Goal: Information Seeking & Learning: Find specific page/section

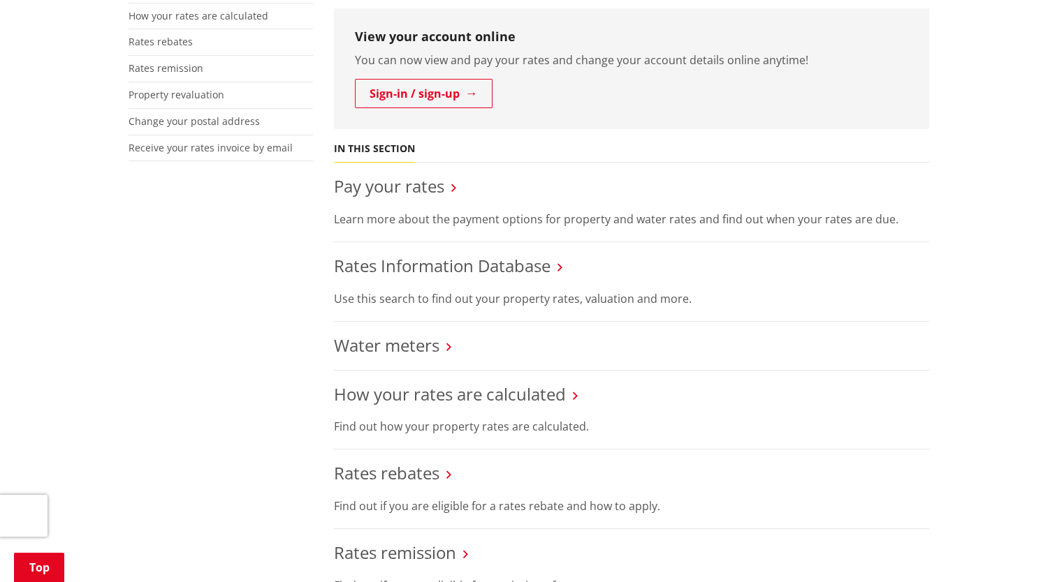
scroll to position [419, 0]
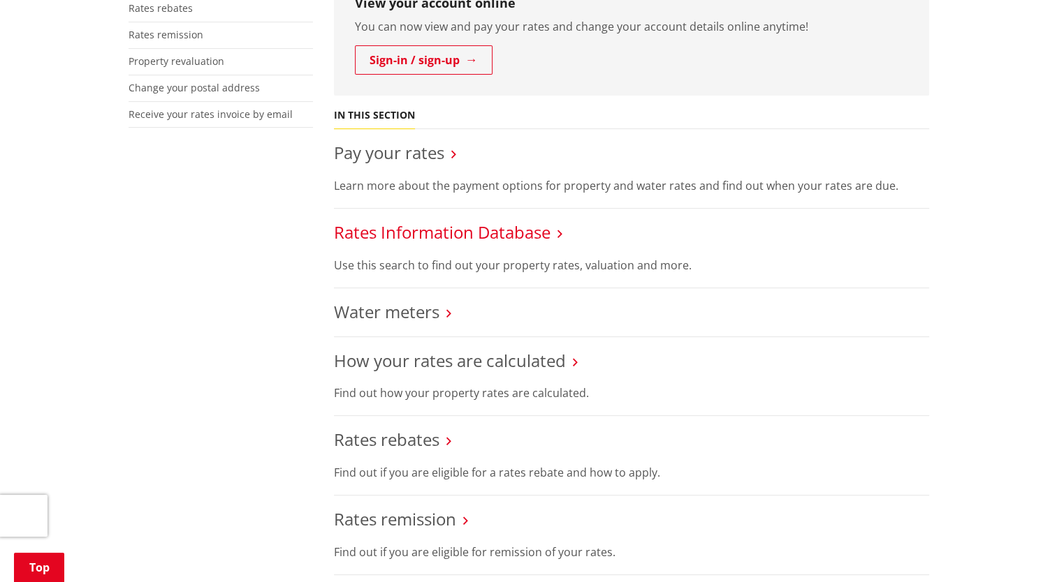
click at [520, 236] on link "Rates Information Database" at bounding box center [442, 232] width 216 height 23
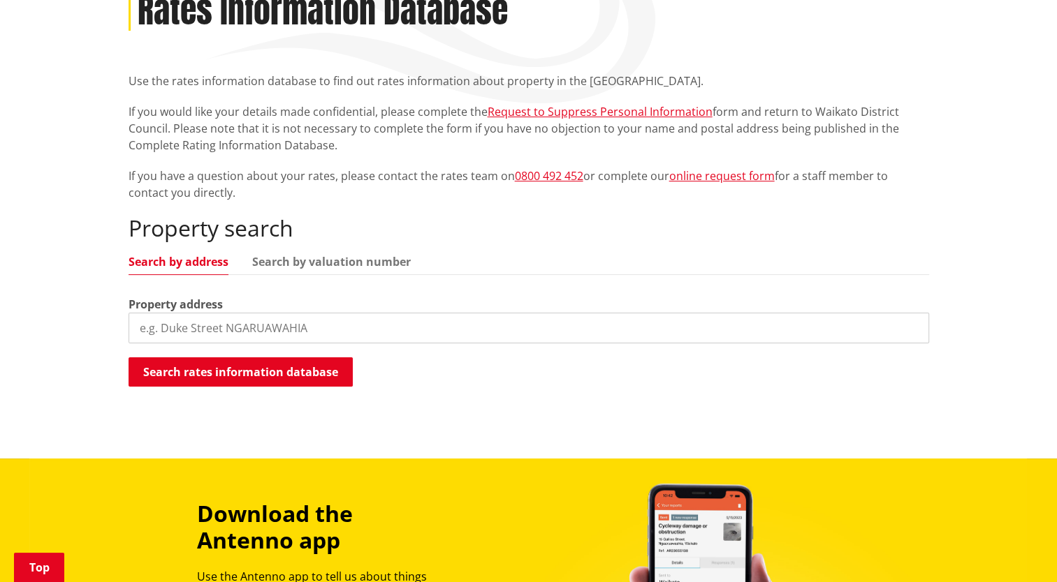
scroll to position [210, 0]
click at [237, 334] on input "search" at bounding box center [528, 328] width 800 height 31
click at [283, 258] on link "Search by valuation number" at bounding box center [331, 261] width 159 height 11
click at [184, 265] on link "Search by address" at bounding box center [178, 261] width 100 height 11
click at [154, 332] on input "search" at bounding box center [528, 328] width 800 height 31
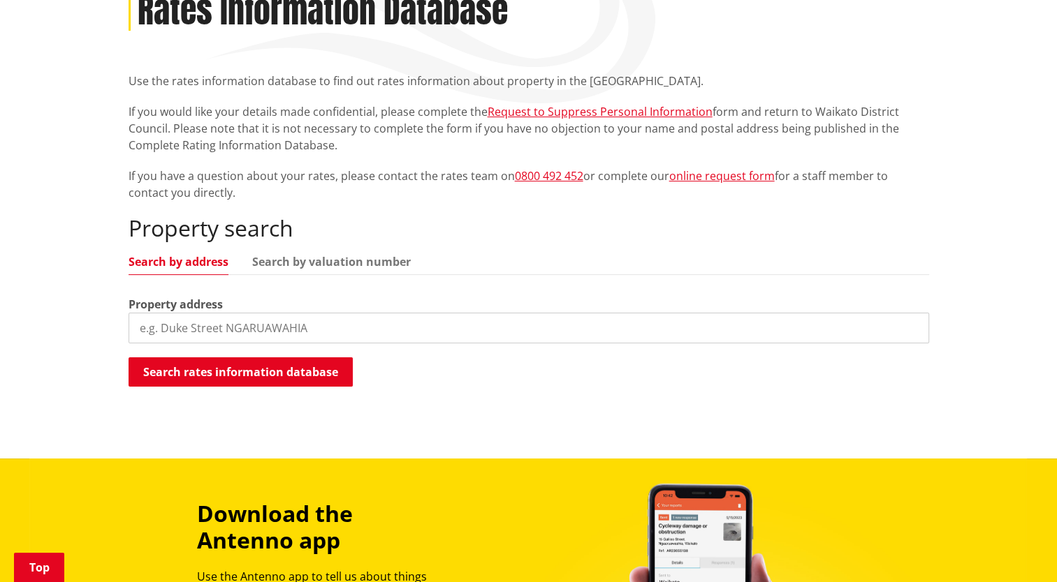
click at [182, 331] on input "search" at bounding box center [528, 328] width 800 height 31
click at [246, 331] on input "search" at bounding box center [528, 328] width 800 height 31
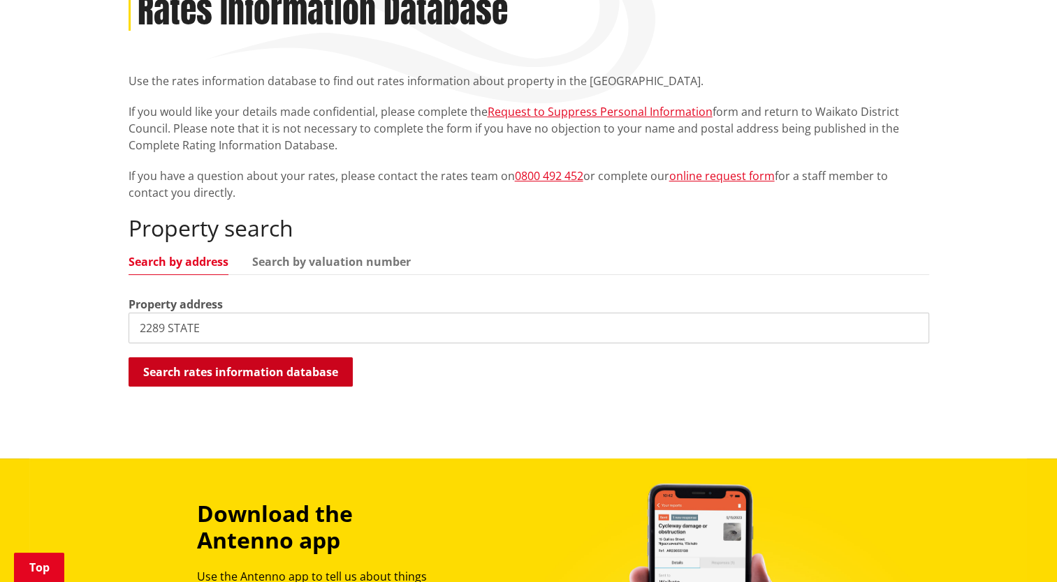
click at [263, 368] on button "Search rates information database" at bounding box center [240, 372] width 224 height 29
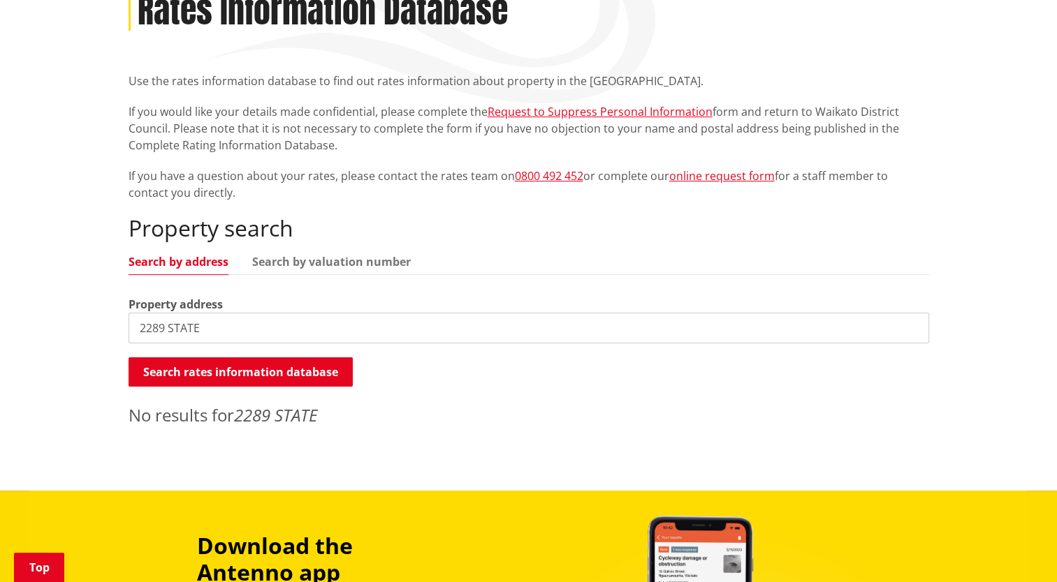
drag, startPoint x: 214, startPoint y: 328, endPoint x: 107, endPoint y: 327, distance: 106.9
click at [107, 327] on div "Home Services and facilities Rates Rates Information Database Rates Information…" at bounding box center [528, 210] width 1057 height 561
click at [192, 368] on button "Search rates information database" at bounding box center [240, 372] width 224 height 29
drag, startPoint x: 163, startPoint y: 325, endPoint x: 103, endPoint y: 325, distance: 60.1
click at [103, 325] on div "Home Services and facilities Rates Rates Information Database Rates Information…" at bounding box center [528, 210] width 1057 height 561
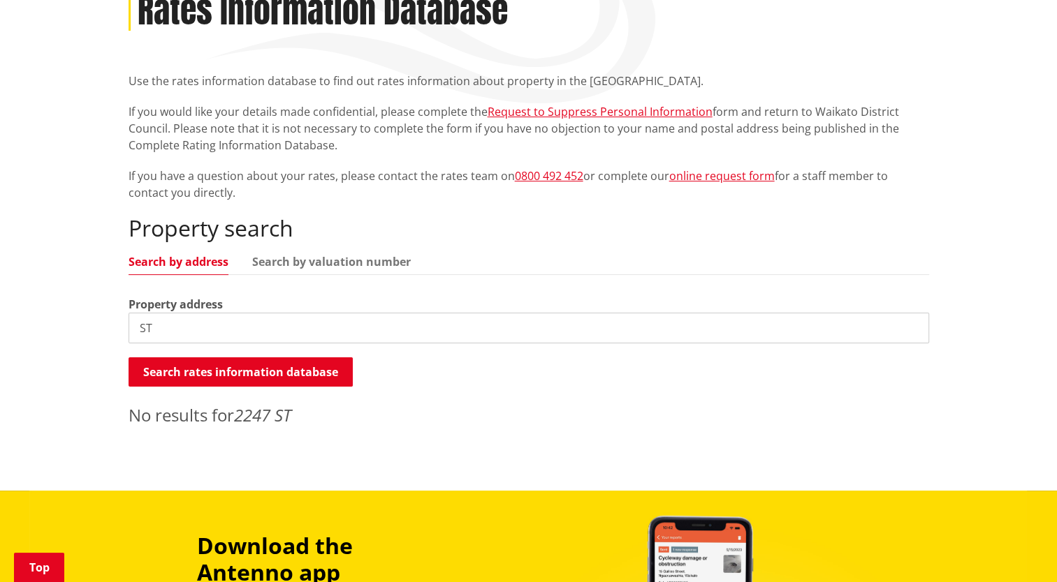
click at [171, 328] on input "ST" at bounding box center [528, 328] width 800 height 31
click at [210, 367] on button "Search rates information database" at bounding box center [240, 372] width 224 height 29
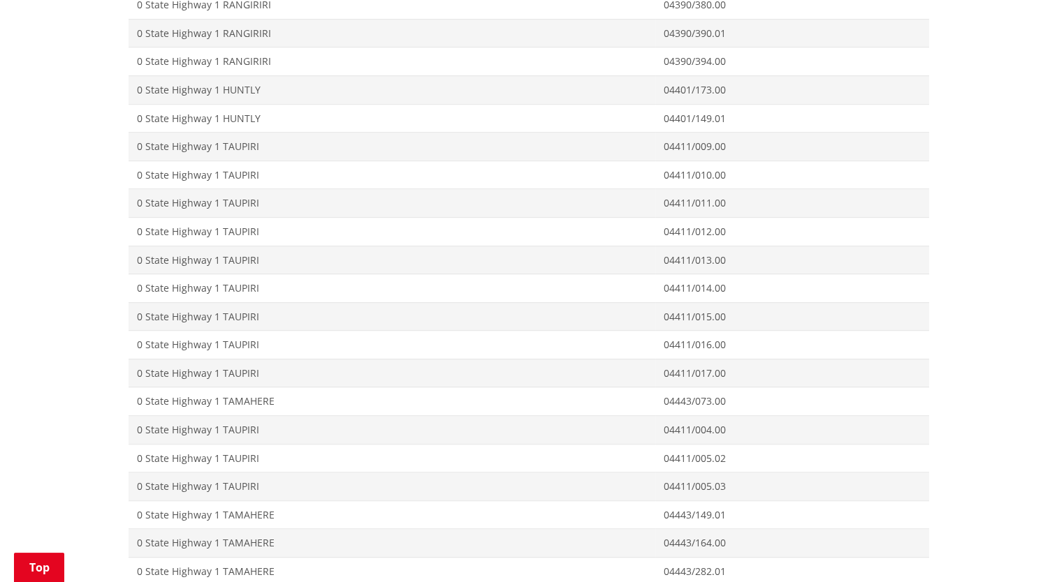
scroll to position [489, 0]
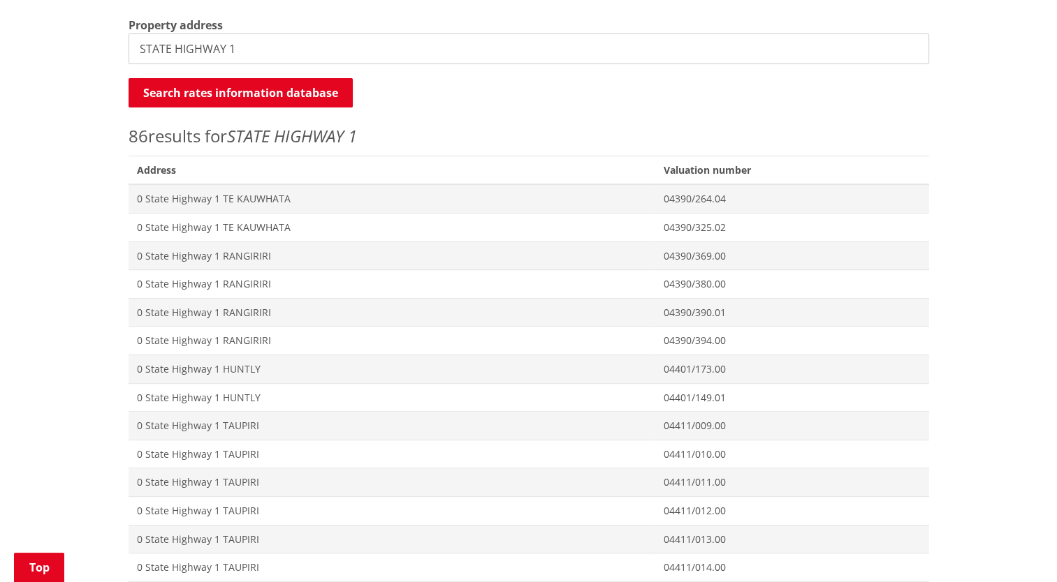
click at [249, 53] on input "STATE HIGHWAY 1" at bounding box center [528, 49] width 800 height 31
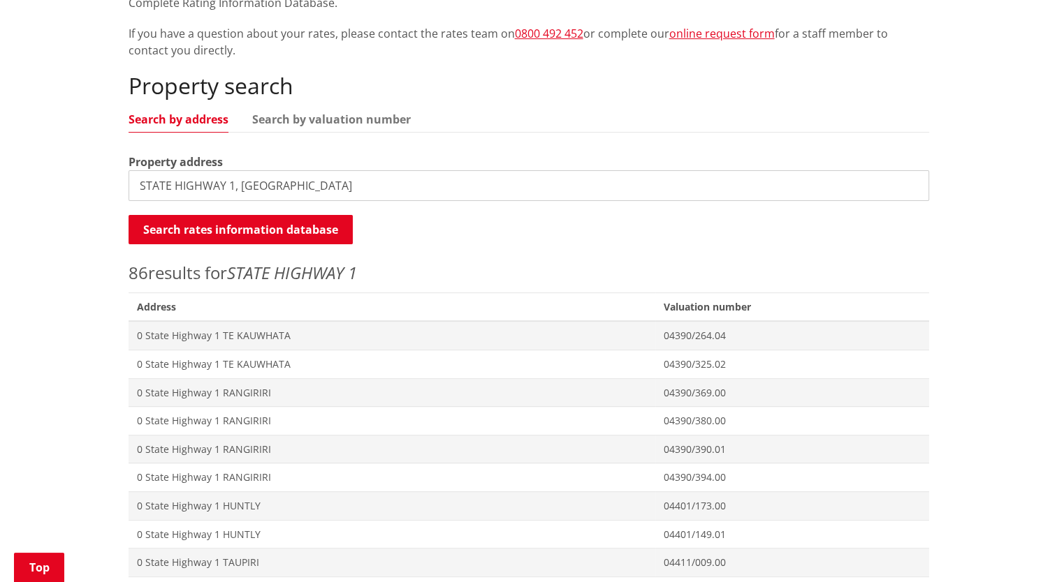
scroll to position [349, 0]
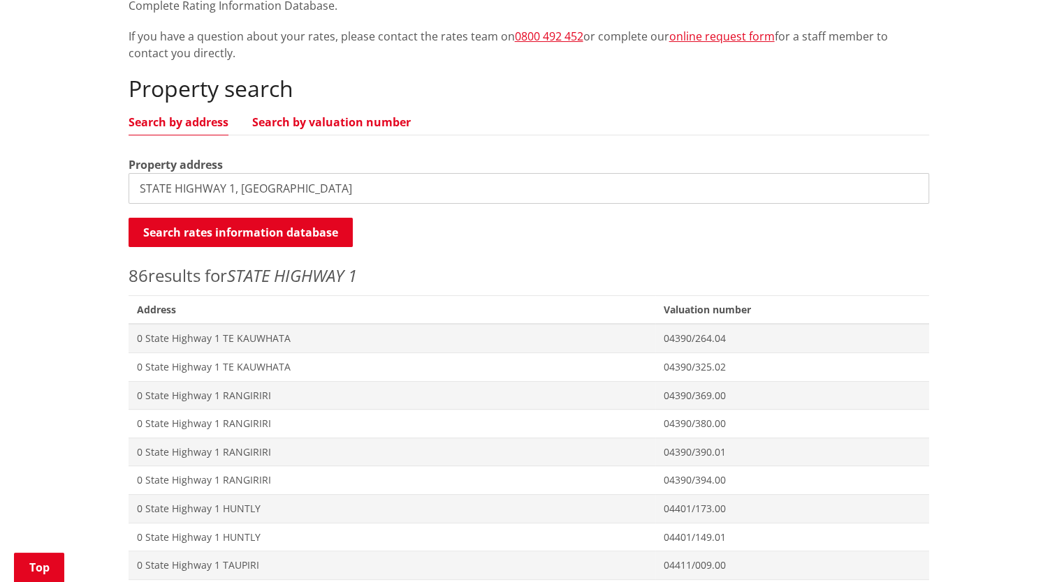
type input "STATE HIGHWAY 1, BOMBAY"
click at [291, 126] on link "Search by valuation number" at bounding box center [331, 122] width 159 height 11
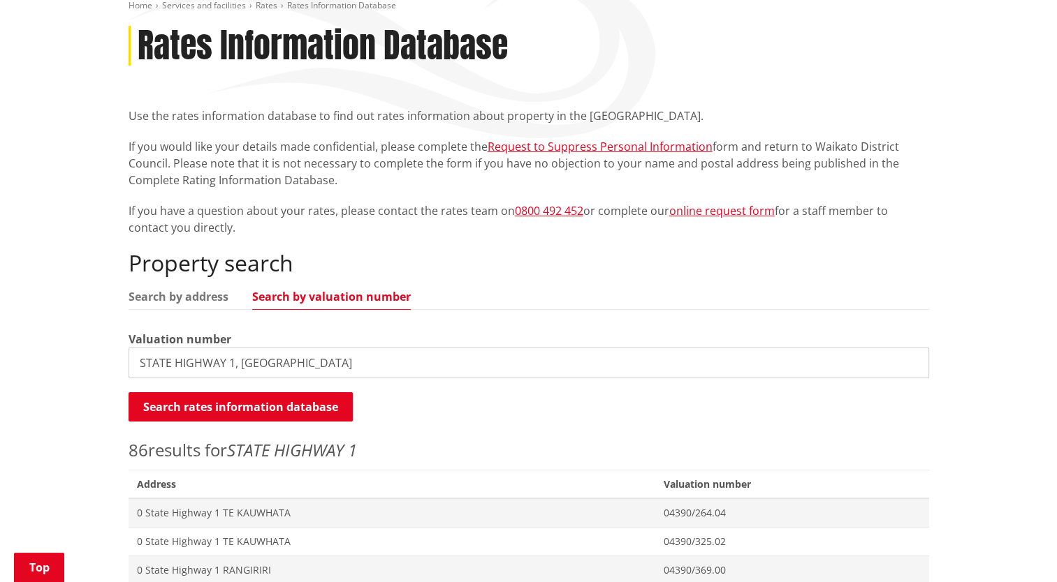
scroll to position [140, 0]
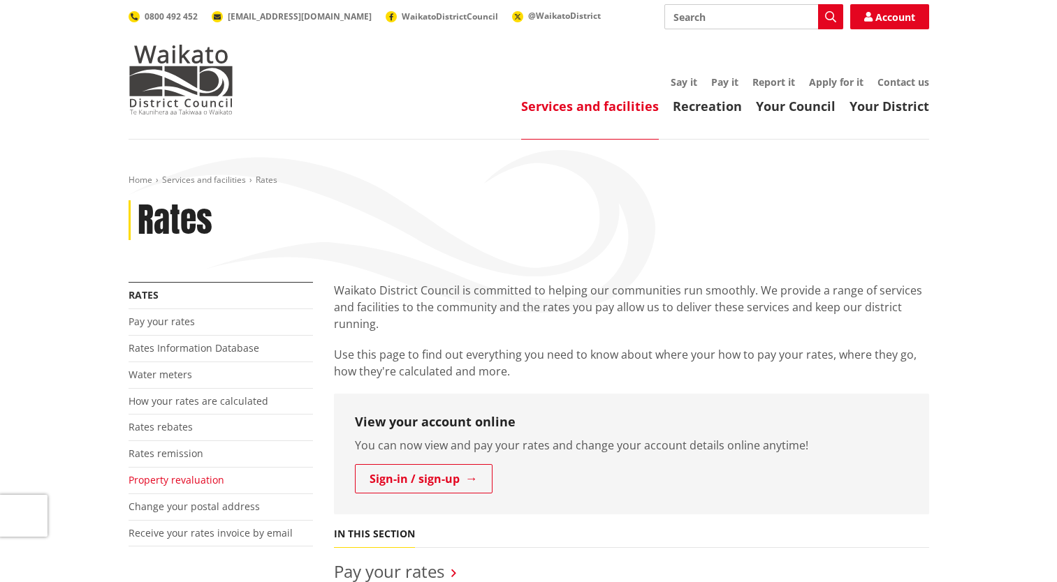
scroll to position [419, 0]
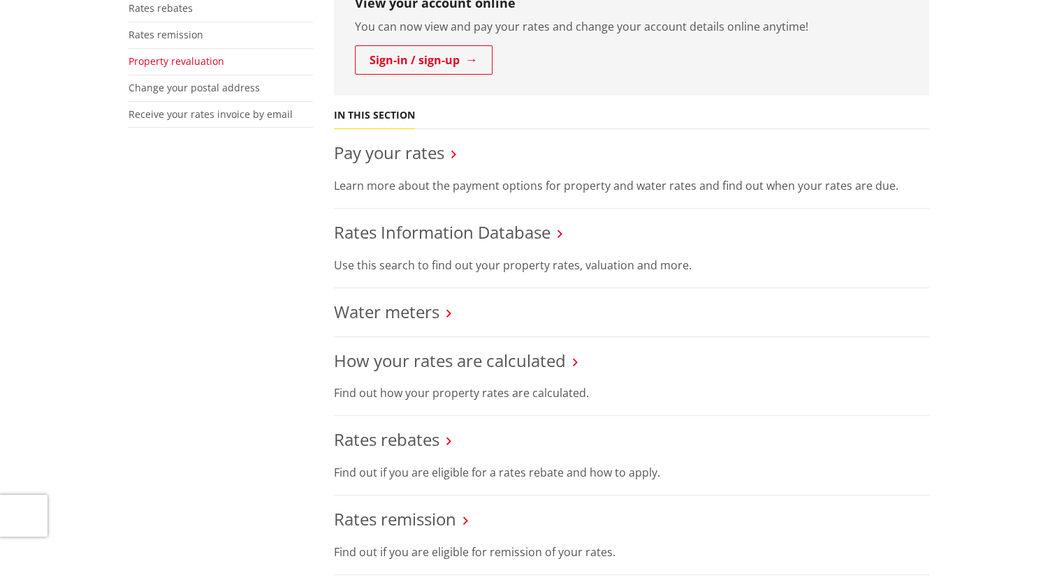
click at [182, 60] on link "Property revaluation" at bounding box center [176, 60] width 96 height 13
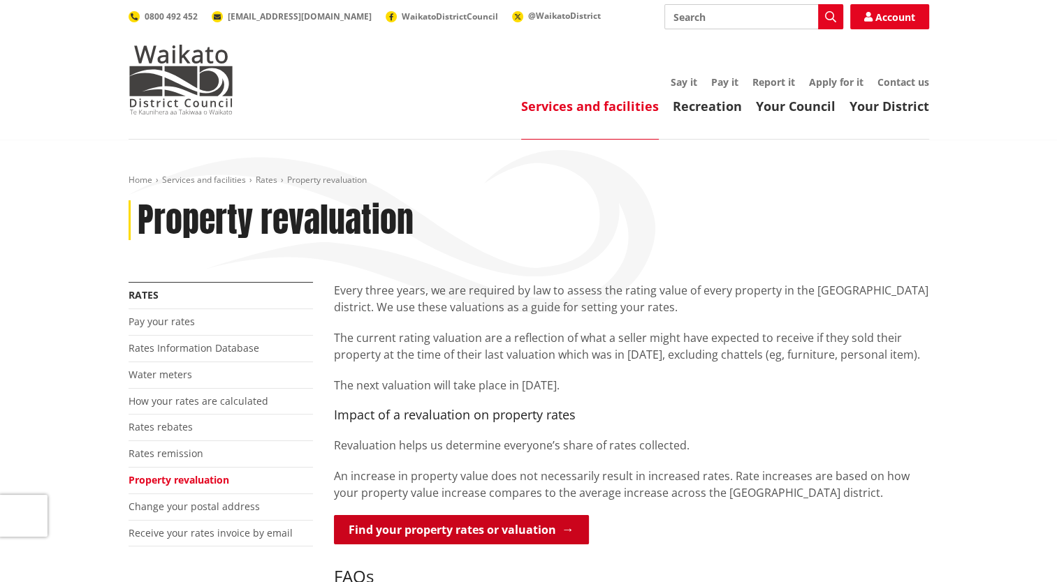
click at [377, 524] on link "Find your property rates or valuation" at bounding box center [461, 529] width 255 height 29
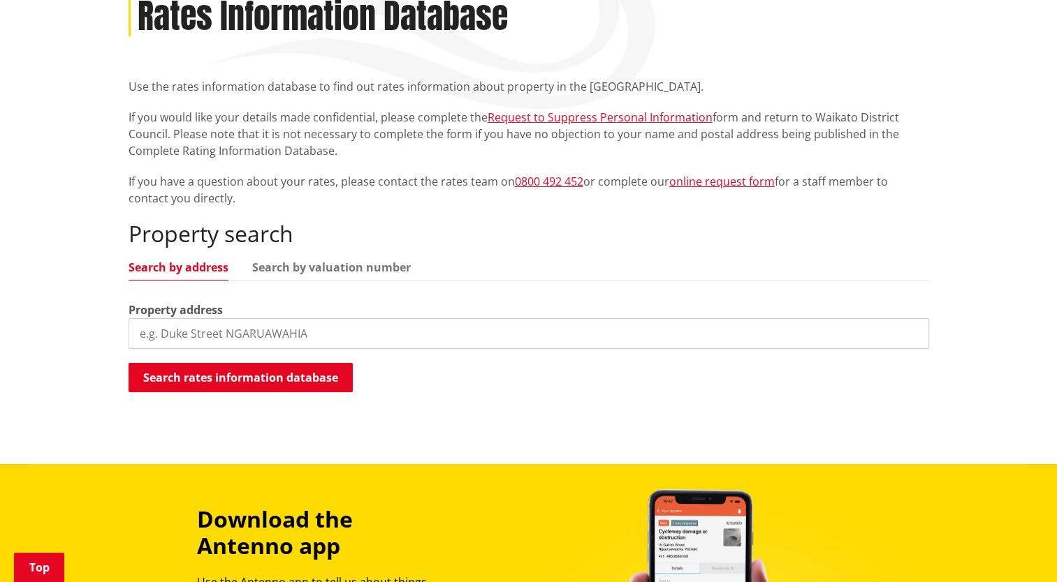
scroll to position [210, 0]
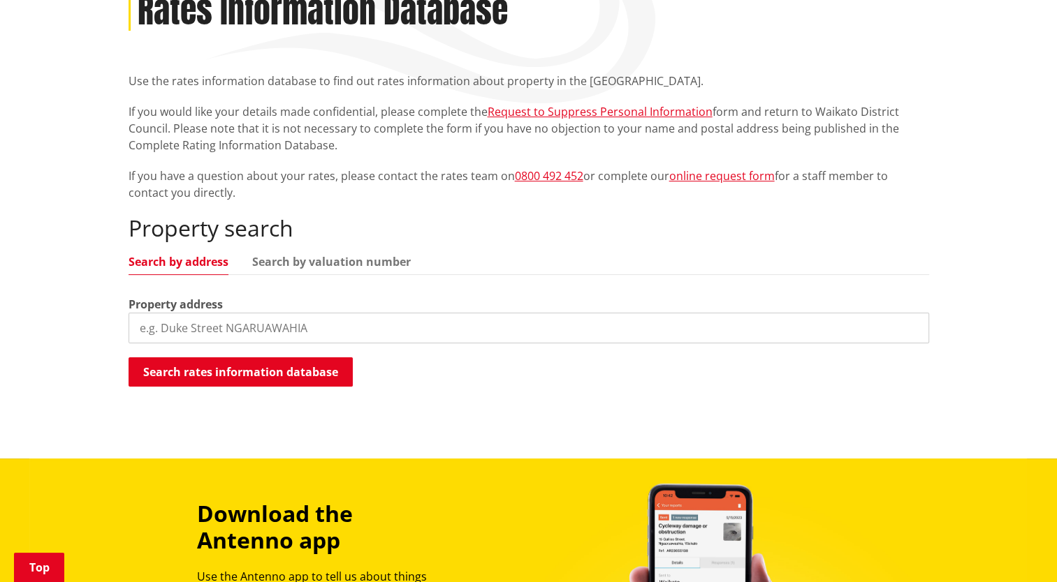
click at [243, 318] on input "search" at bounding box center [528, 328] width 800 height 31
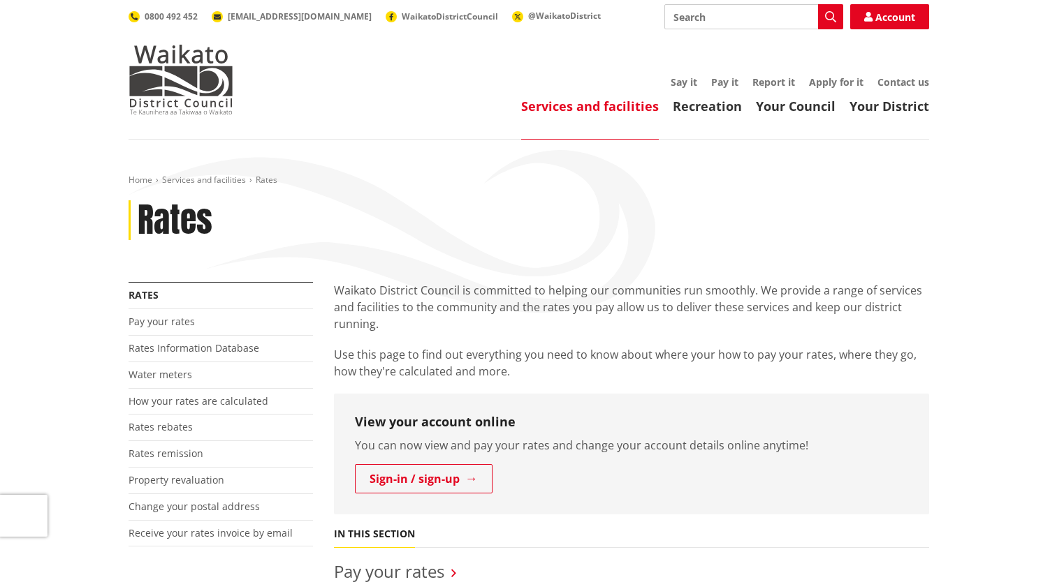
scroll to position [419, 0]
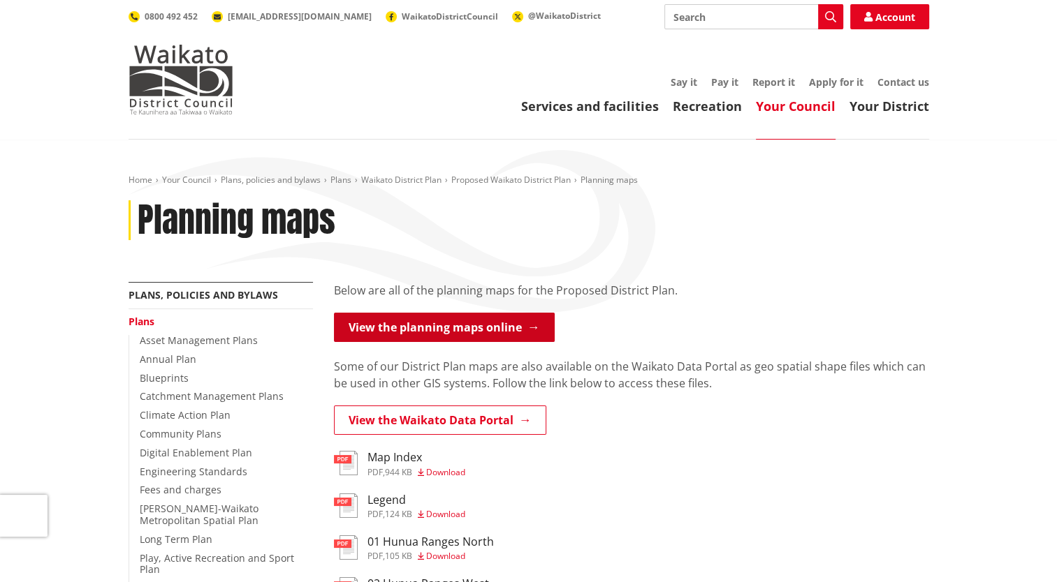
click at [452, 326] on link "View the planning maps online" at bounding box center [444, 327] width 221 height 29
